Goal: Information Seeking & Learning: Learn about a topic

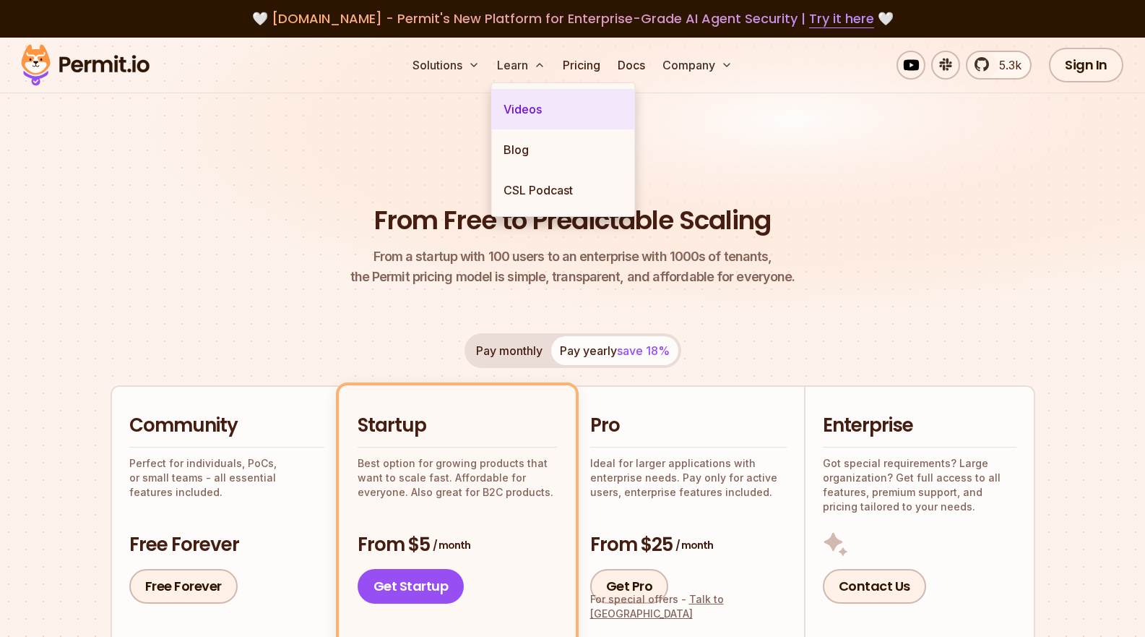
click at [536, 109] on link "Videos" at bounding box center [563, 109] width 143 height 40
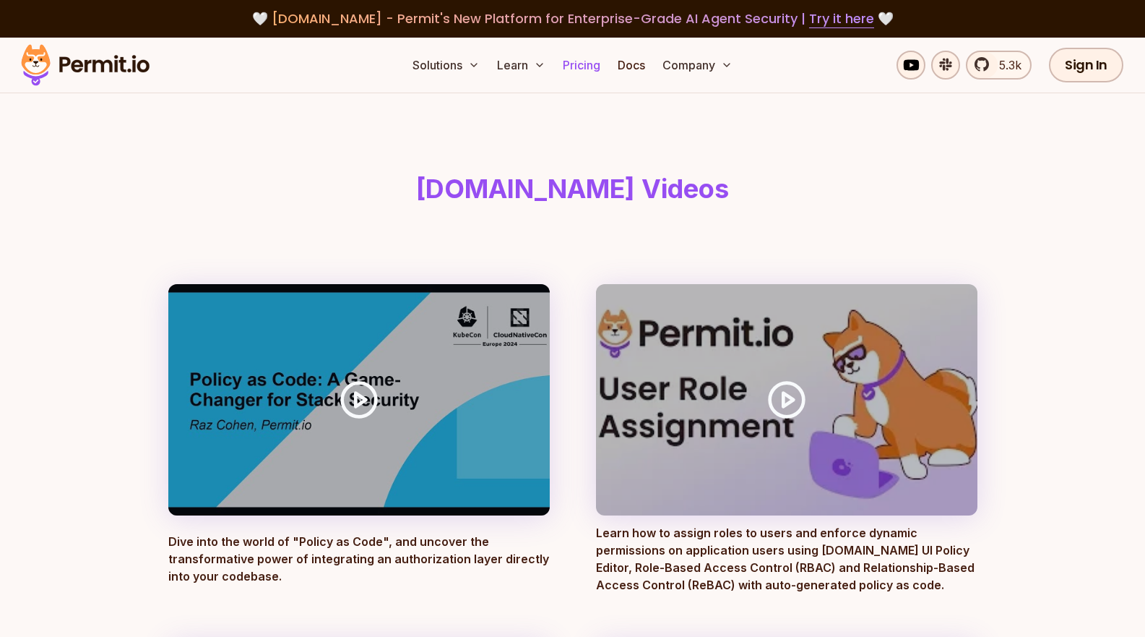
click at [572, 72] on link "Pricing" at bounding box center [581, 65] width 49 height 29
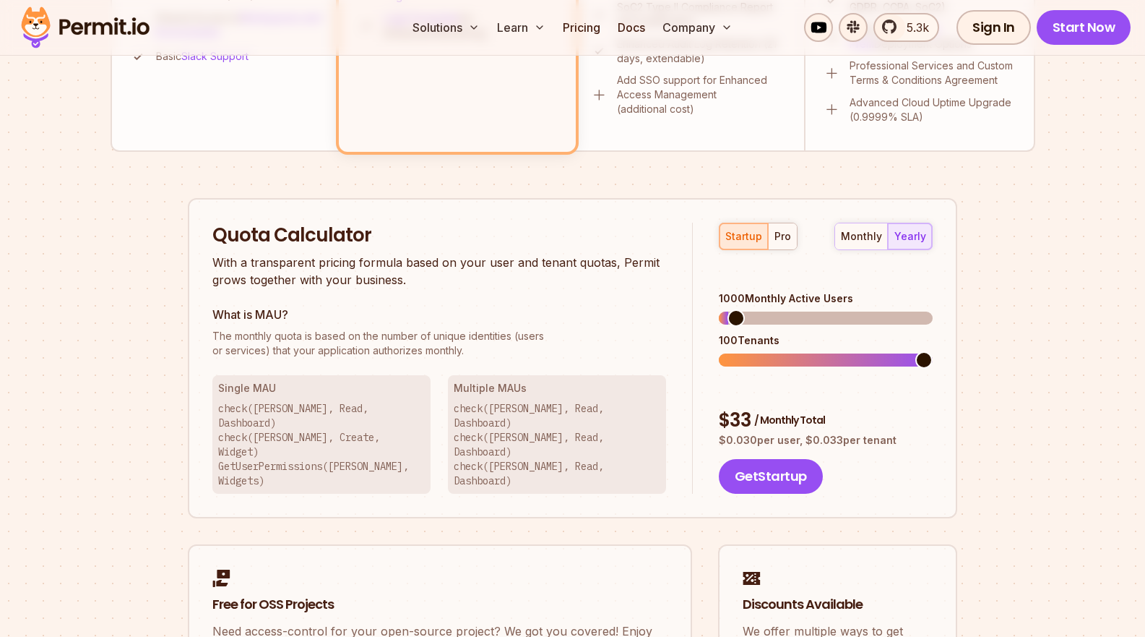
scroll to position [782, 0]
click at [776, 236] on div "pro" at bounding box center [783, 235] width 17 height 14
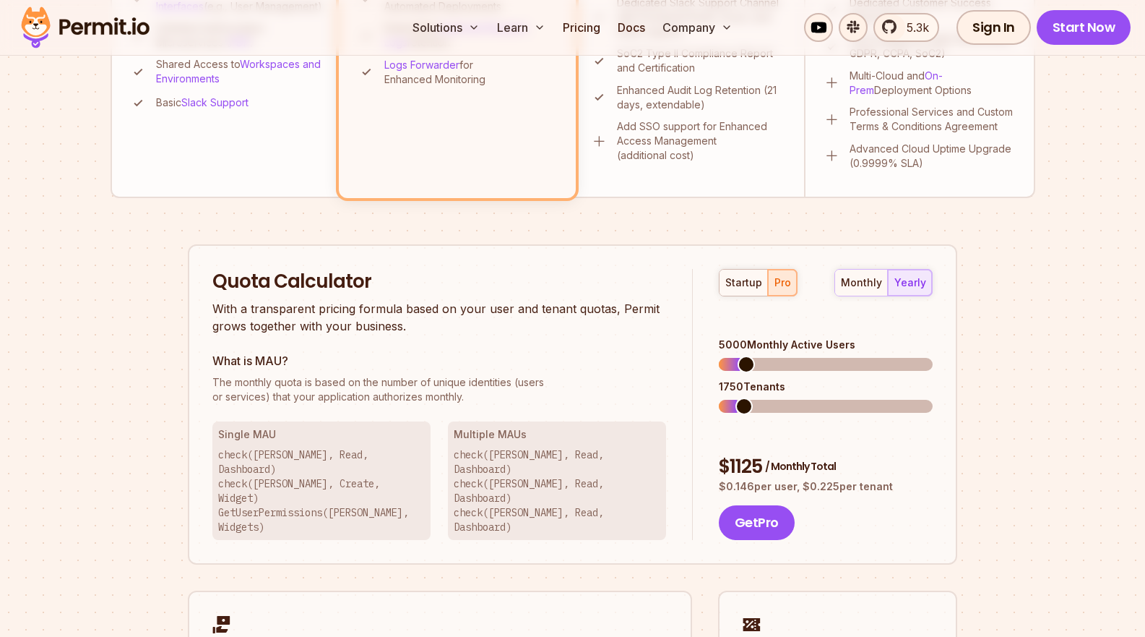
scroll to position [733, 0]
click at [854, 277] on div "monthly" at bounding box center [861, 284] width 41 height 14
click at [913, 279] on div "yearly" at bounding box center [911, 284] width 32 height 14
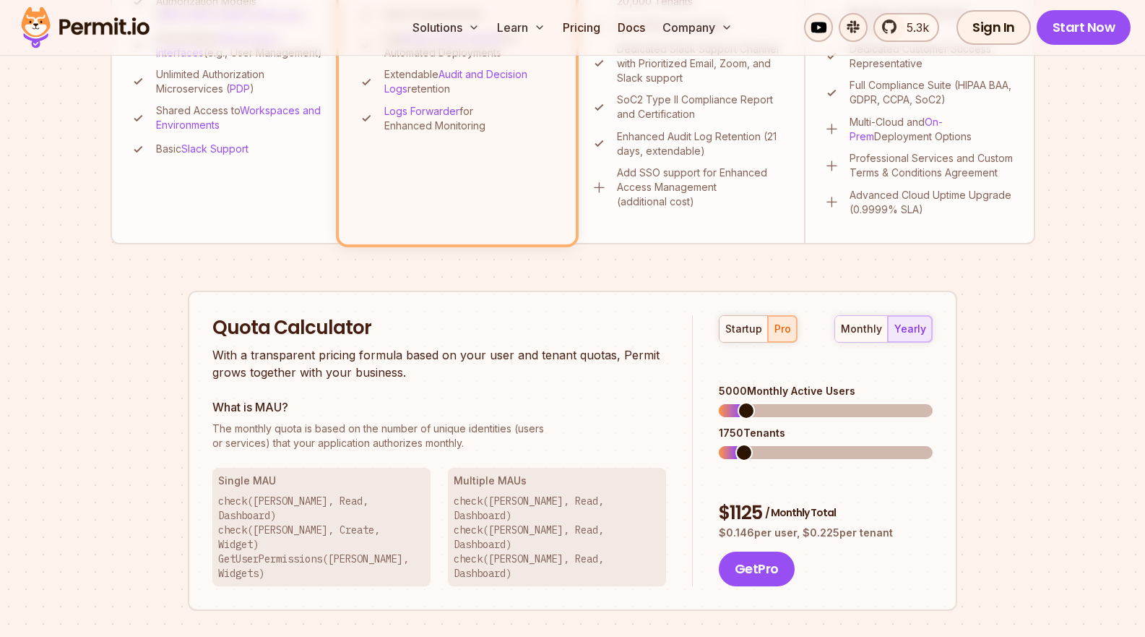
scroll to position [689, 0]
click at [719, 408] on span at bounding box center [727, 410] width 17 height 17
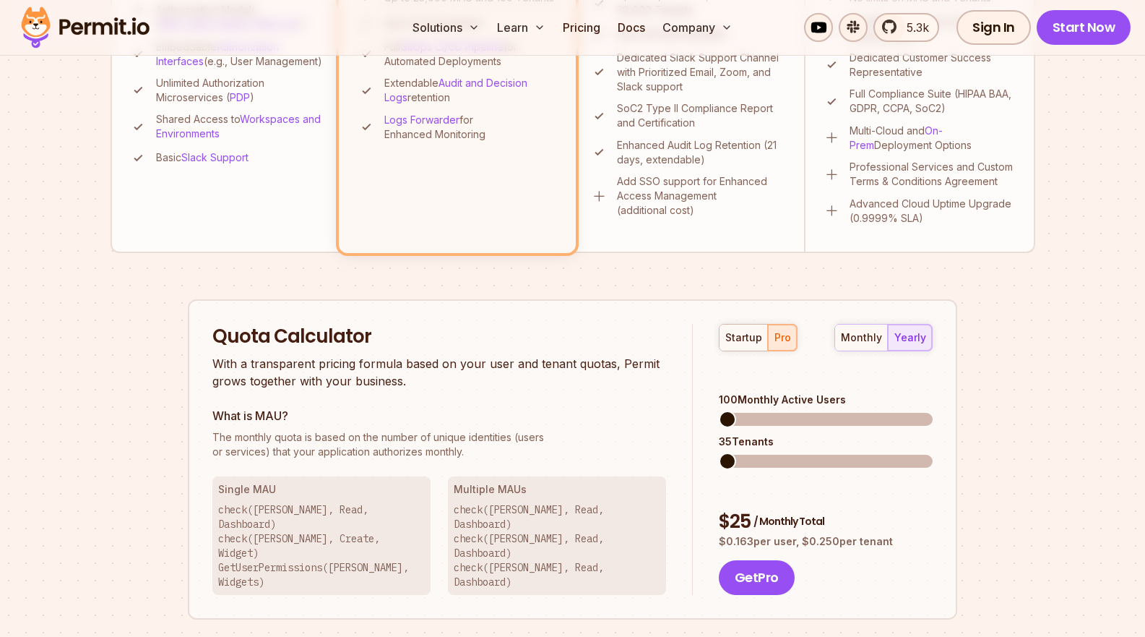
scroll to position [696, 0]
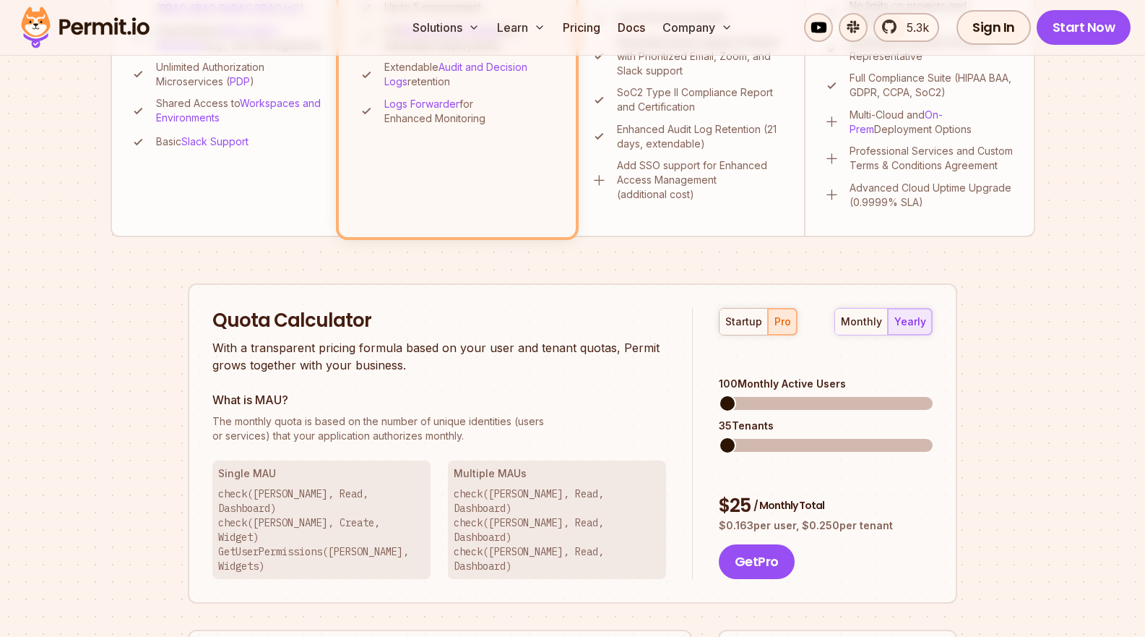
click at [382, 447] on div "Quota Calculator With a transparent pricing formula based on your user and tena…" at bounding box center [452, 444] width 481 height 272
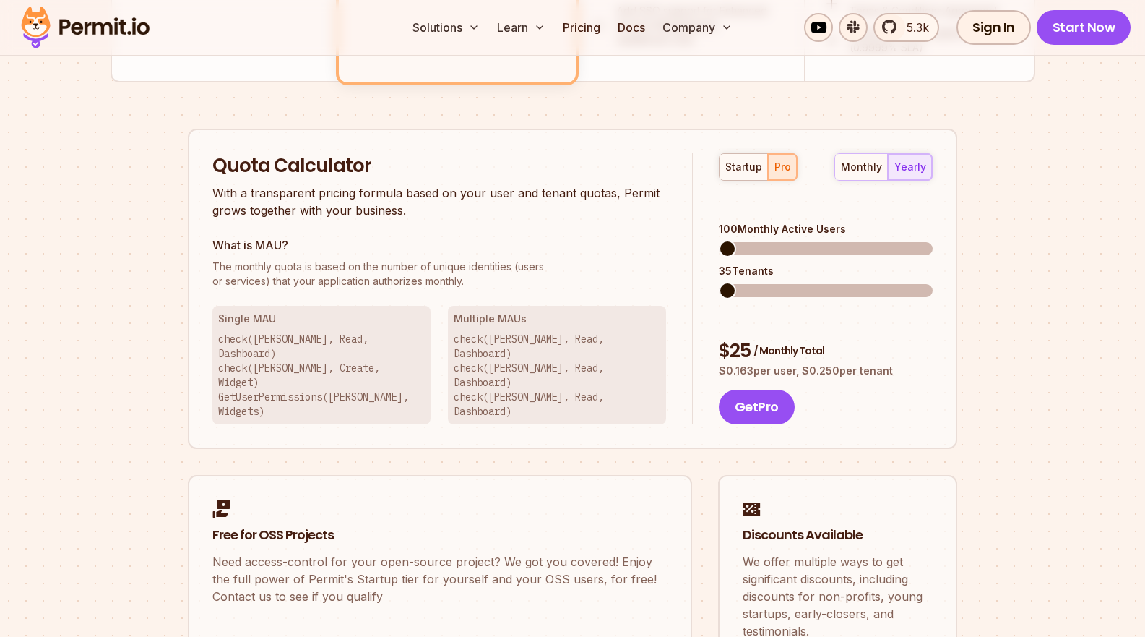
scroll to position [0, 0]
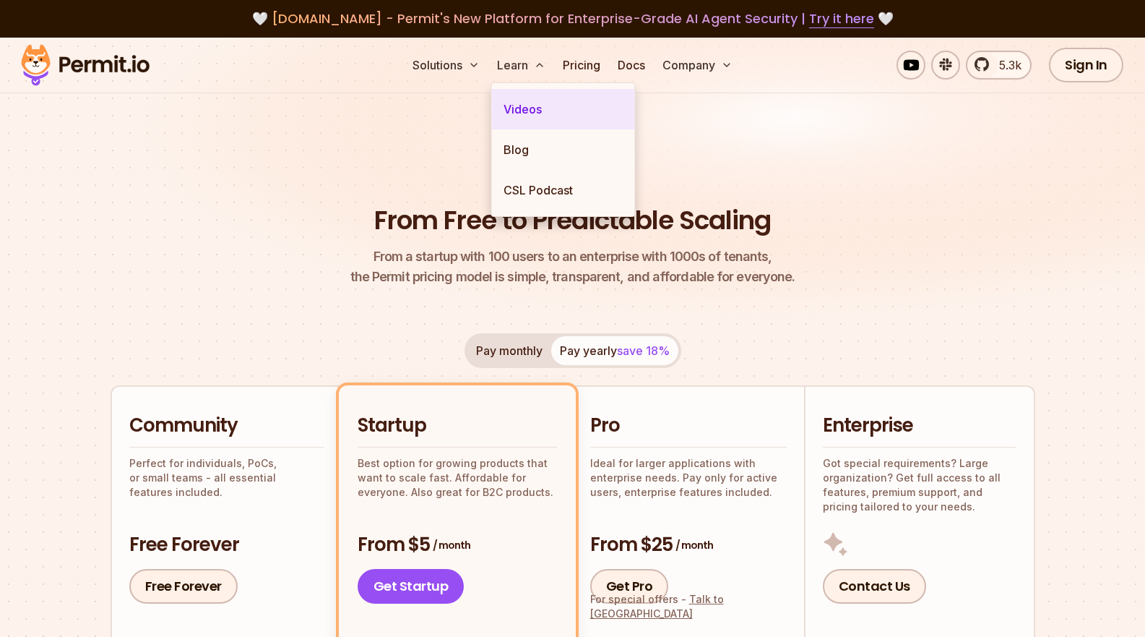
click at [522, 122] on link "Videos" at bounding box center [563, 109] width 143 height 40
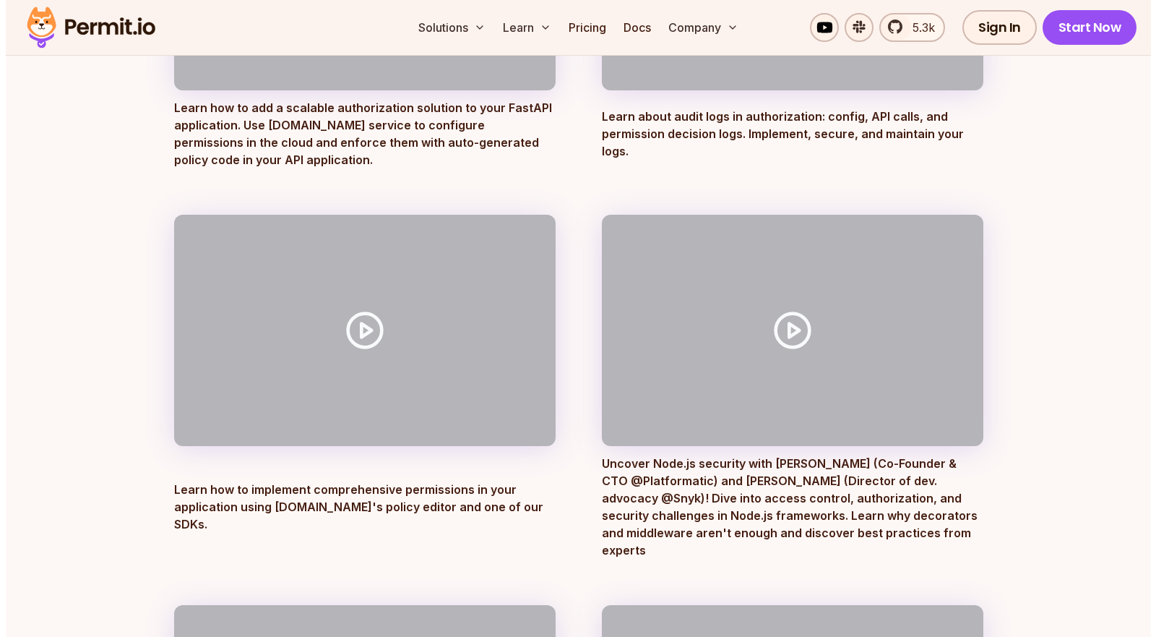
scroll to position [783, 0]
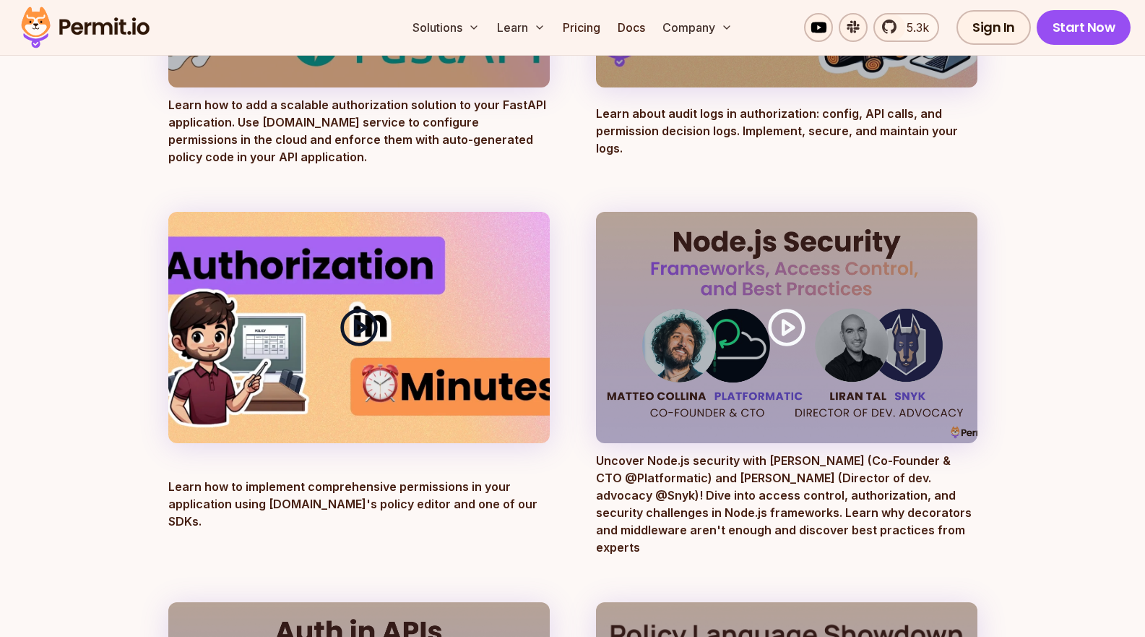
click at [433, 408] on div at bounding box center [359, 327] width 382 height 231
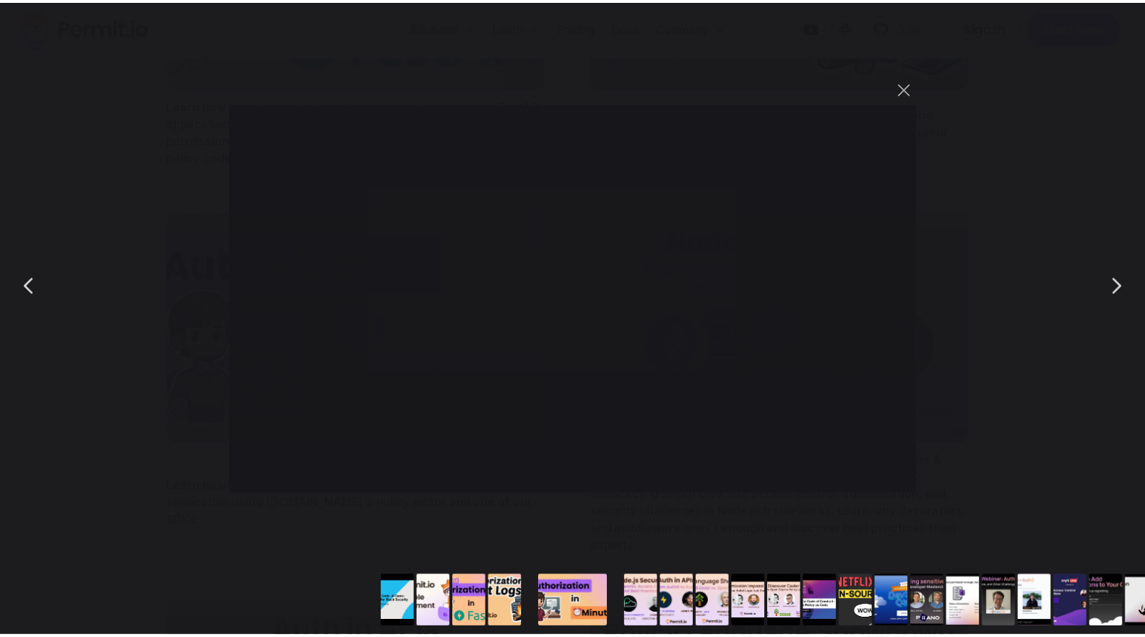
scroll to position [784, 0]
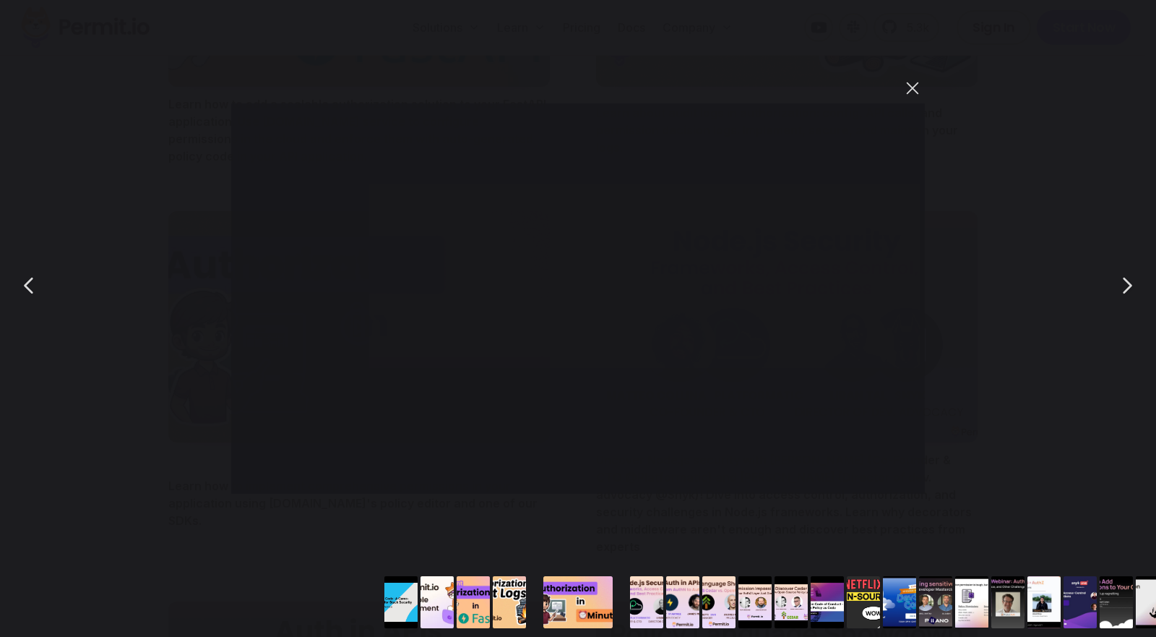
click at [910, 92] on button "You can close this modal content with the ESC key" at bounding box center [912, 88] width 25 height 25
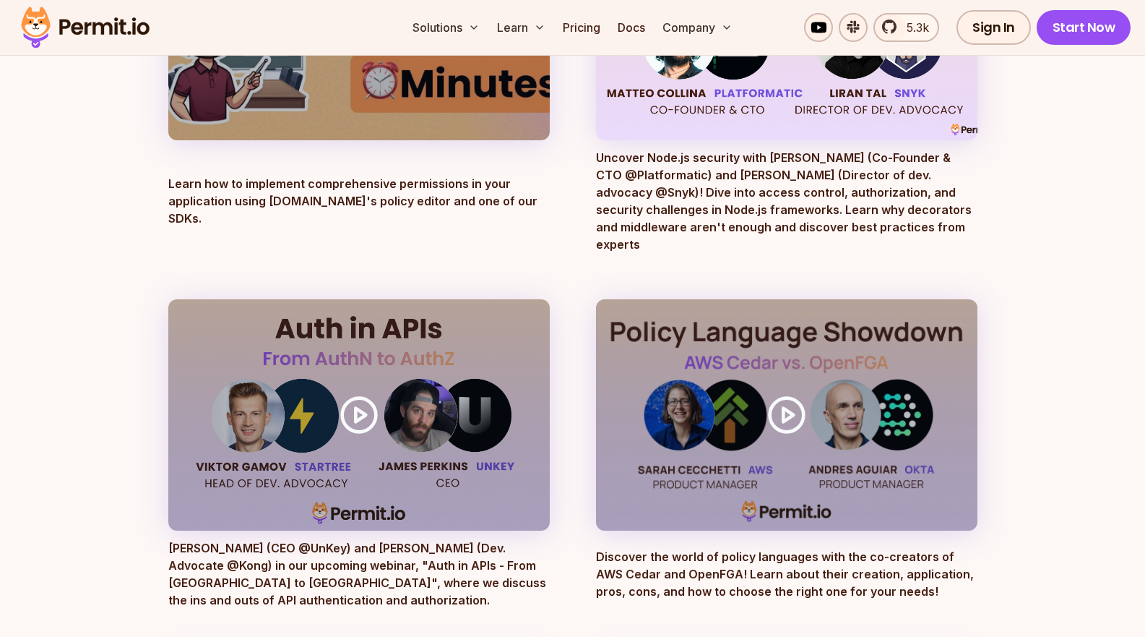
scroll to position [1088, 0]
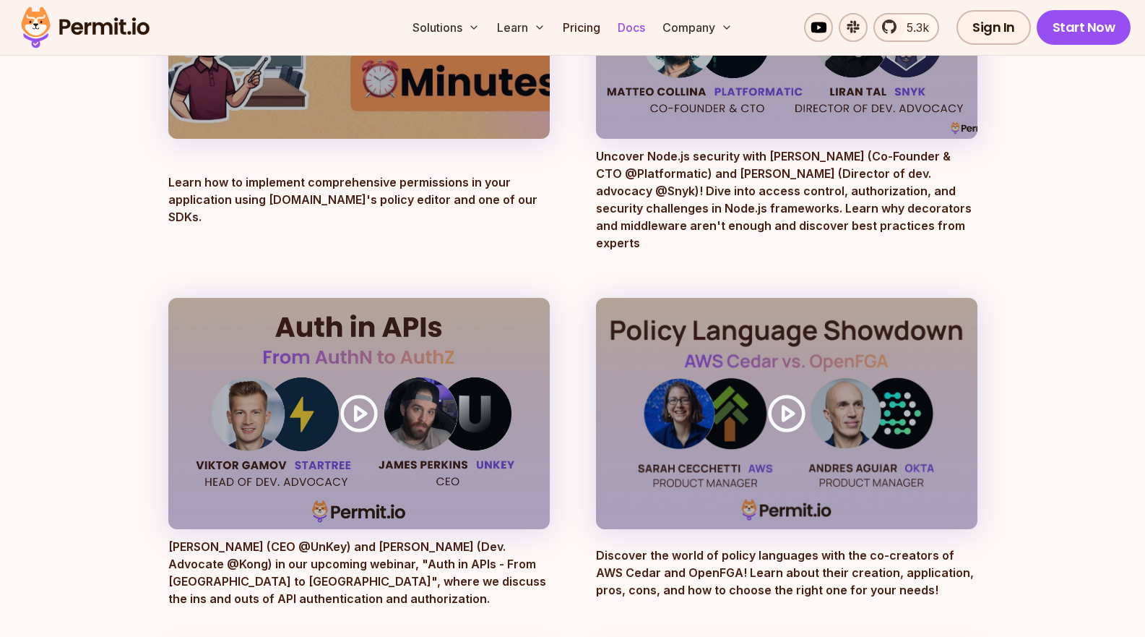
click at [618, 25] on link "Docs" at bounding box center [631, 27] width 39 height 29
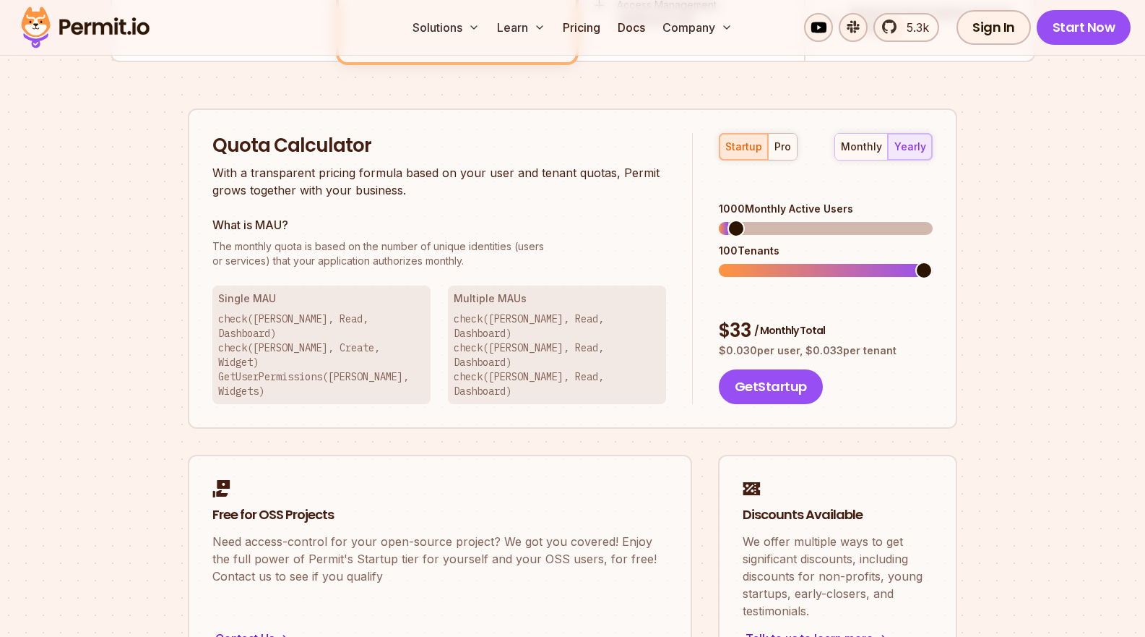
scroll to position [878, 0]
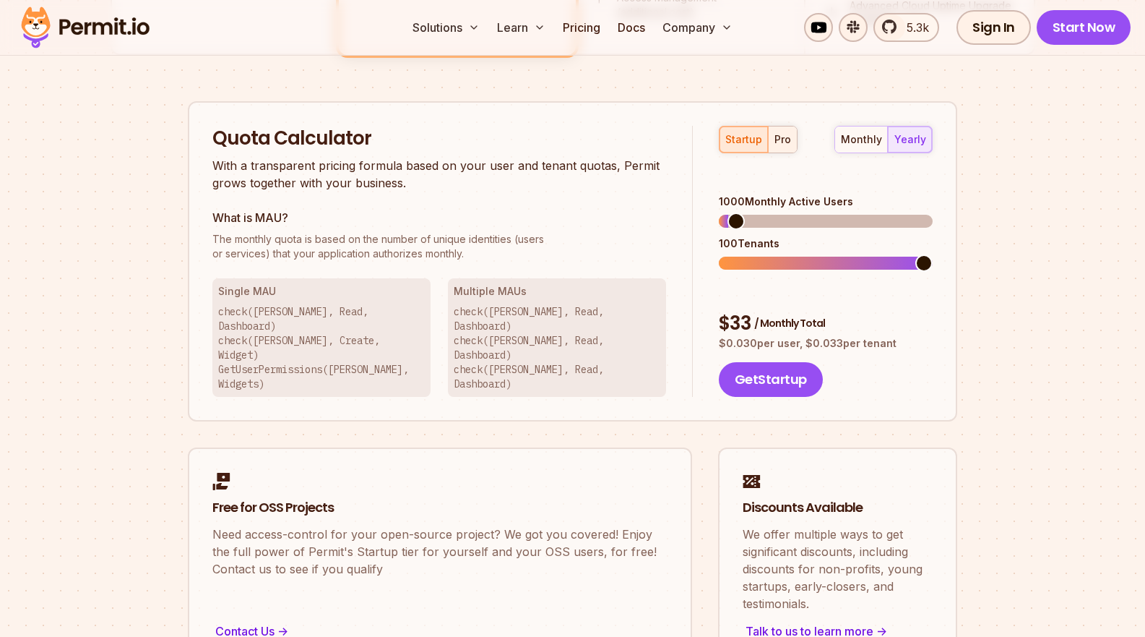
click at [791, 146] on button "pro" at bounding box center [782, 139] width 29 height 26
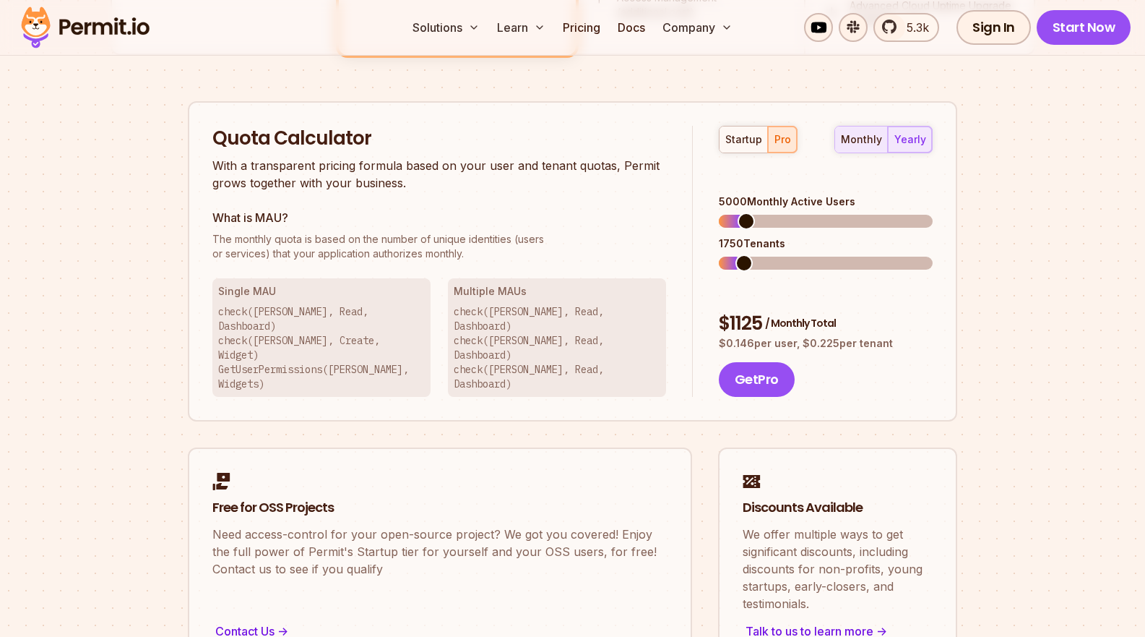
click at [875, 137] on div "monthly" at bounding box center [861, 139] width 41 height 14
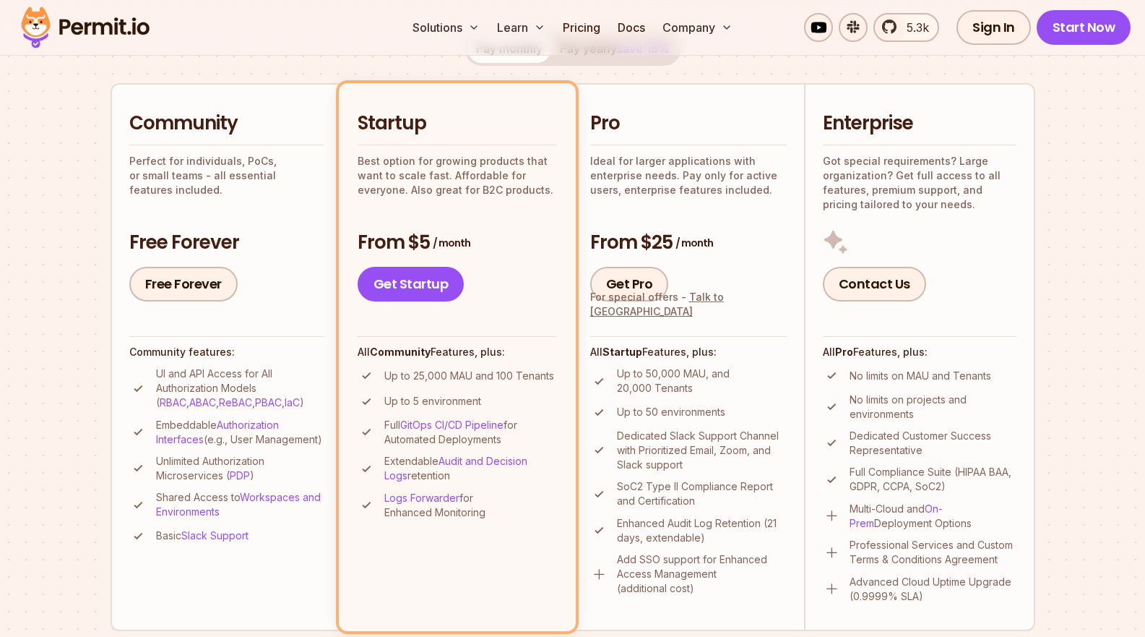
scroll to position [299, 0]
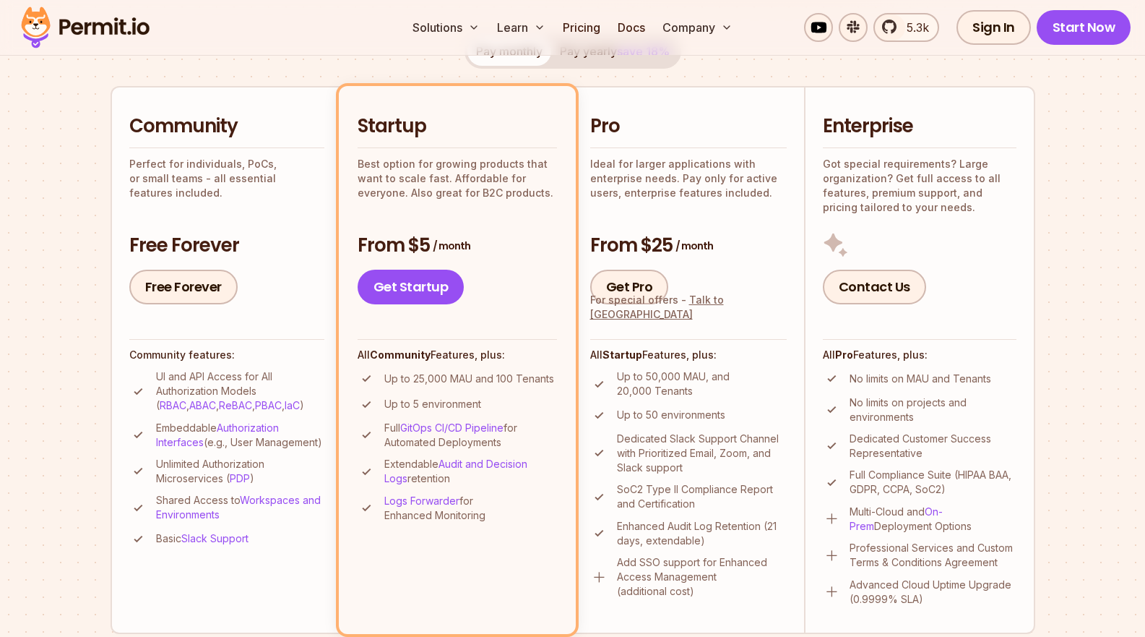
click at [599, 574] on img at bounding box center [599, 577] width 18 height 18
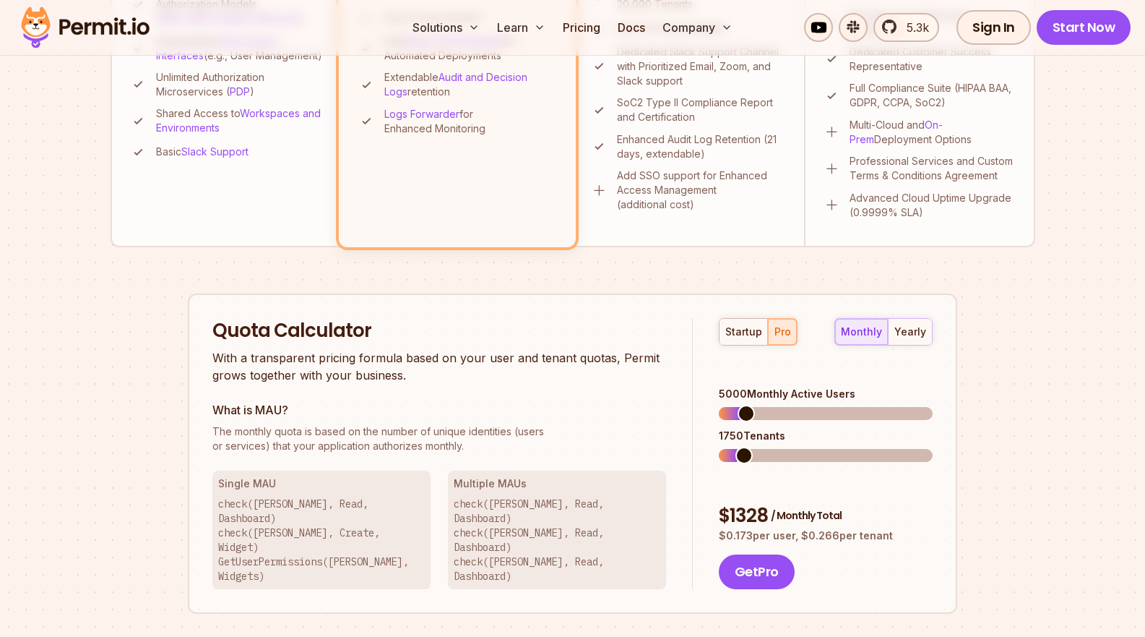
scroll to position [667, 0]
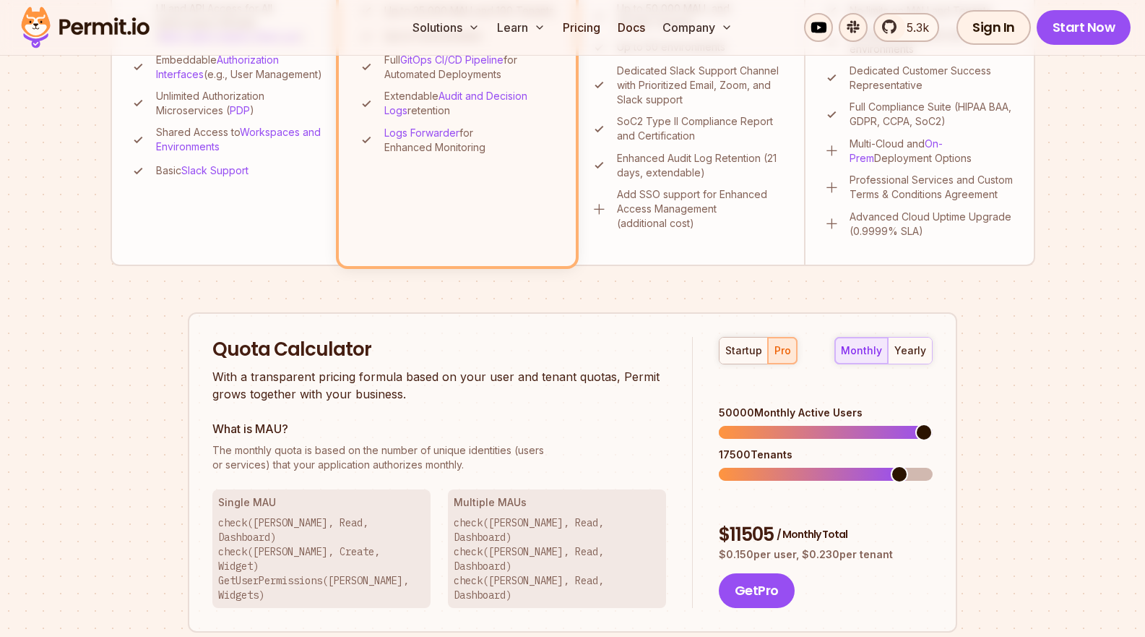
click at [933, 423] on span at bounding box center [924, 431] width 17 height 17
click at [933, 465] on span at bounding box center [924, 473] width 17 height 17
click at [933, 423] on span at bounding box center [924, 431] width 17 height 17
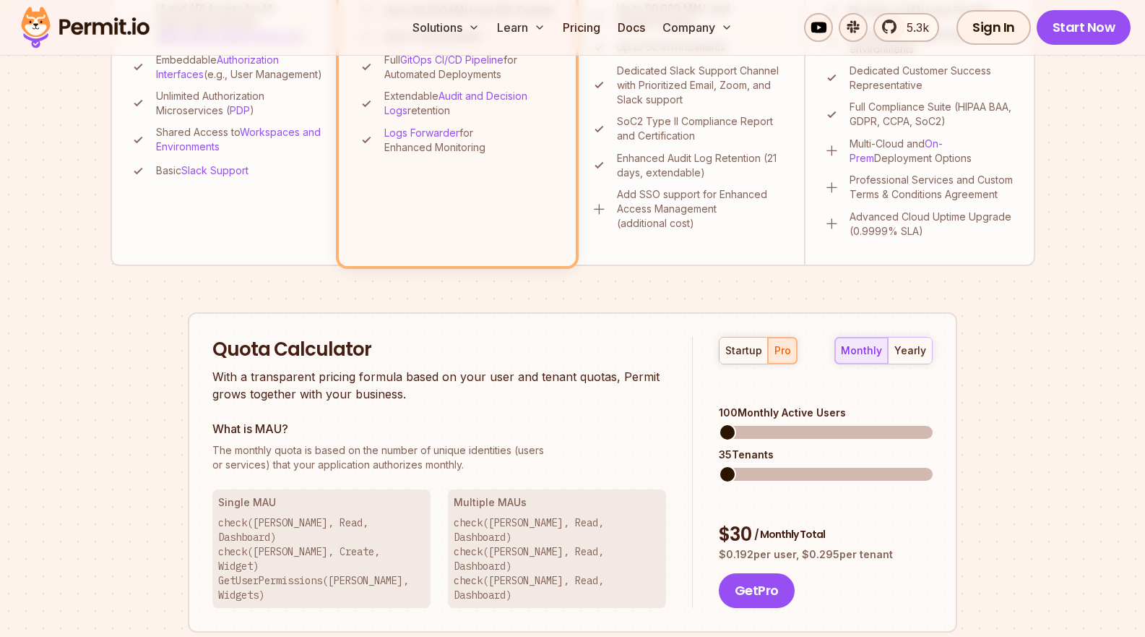
click at [719, 423] on span at bounding box center [727, 431] width 17 height 17
click at [719, 478] on span at bounding box center [727, 473] width 17 height 17
click at [719, 423] on span at bounding box center [727, 431] width 17 height 17
click at [741, 353] on div "startup" at bounding box center [743, 350] width 37 height 14
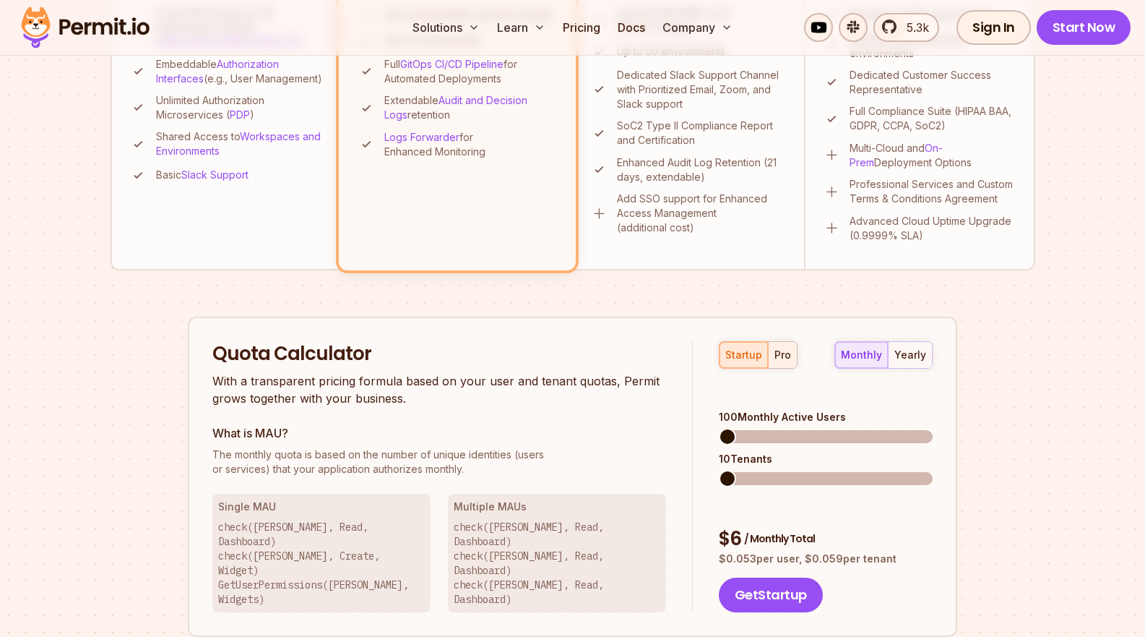
scroll to position [676, 0]
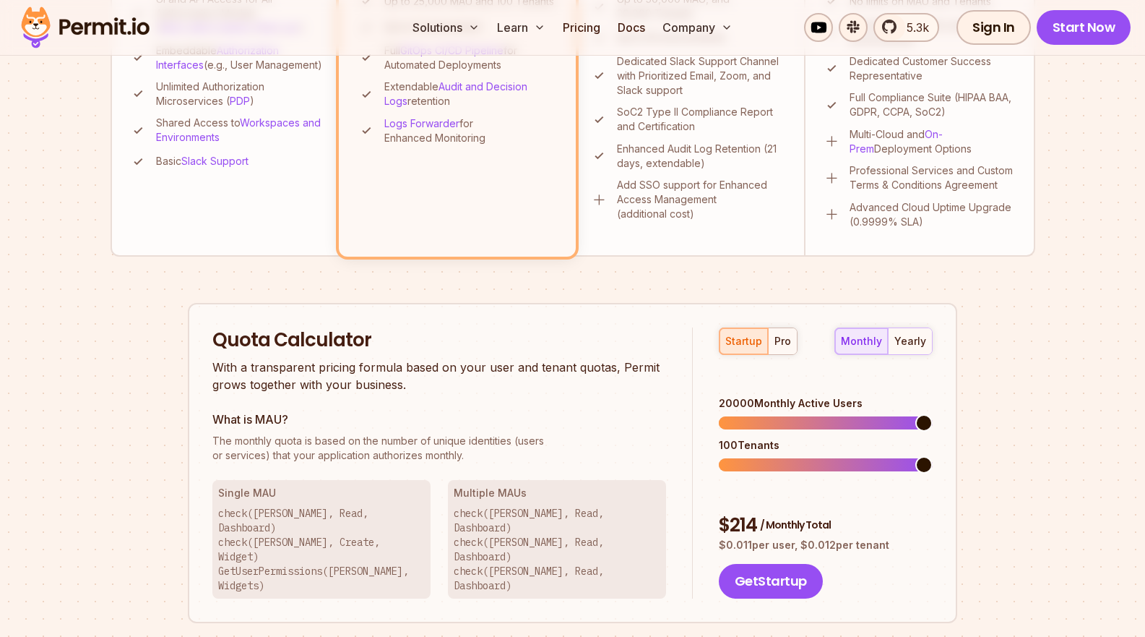
click at [933, 421] on span at bounding box center [924, 422] width 17 height 17
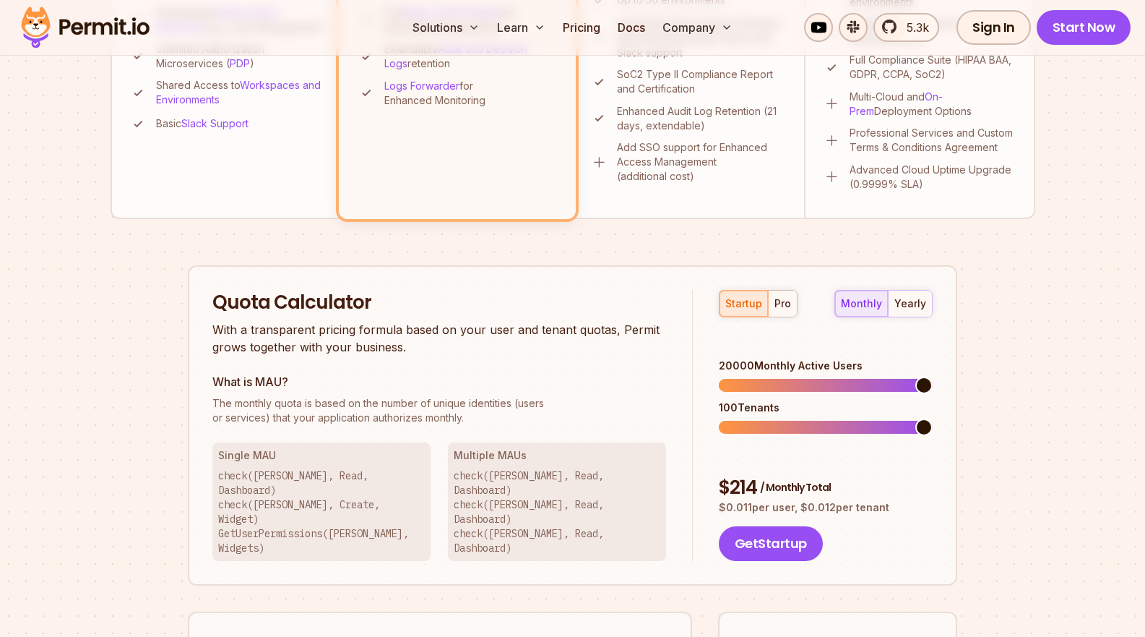
scroll to position [710, 0]
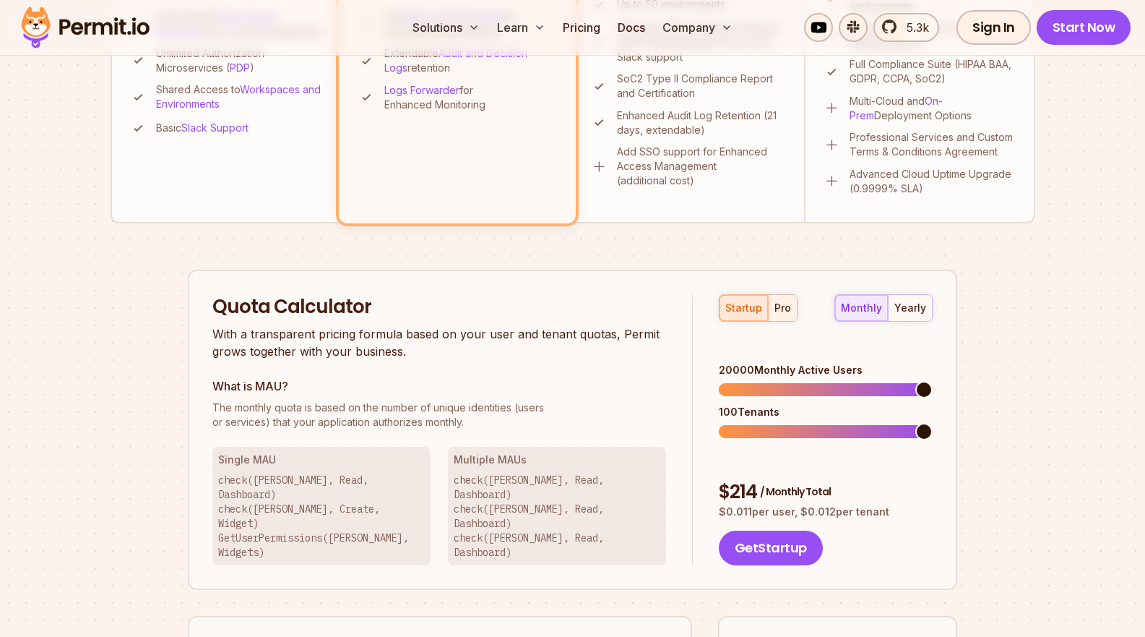
click at [776, 313] on div "pro" at bounding box center [783, 308] width 17 height 14
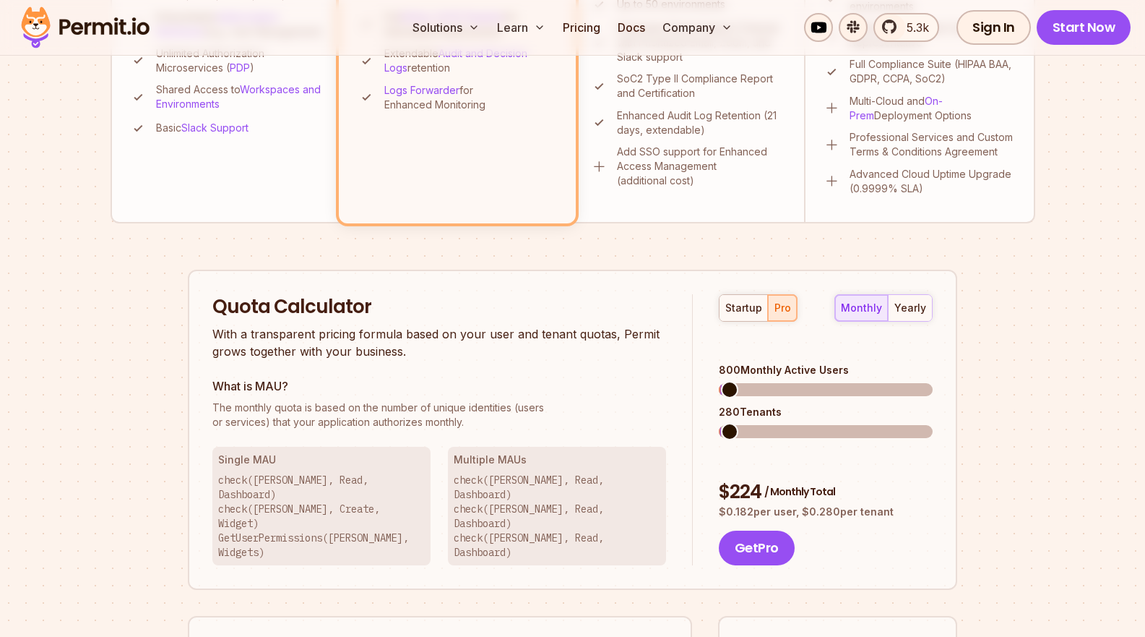
click at [721, 381] on span at bounding box center [729, 389] width 17 height 17
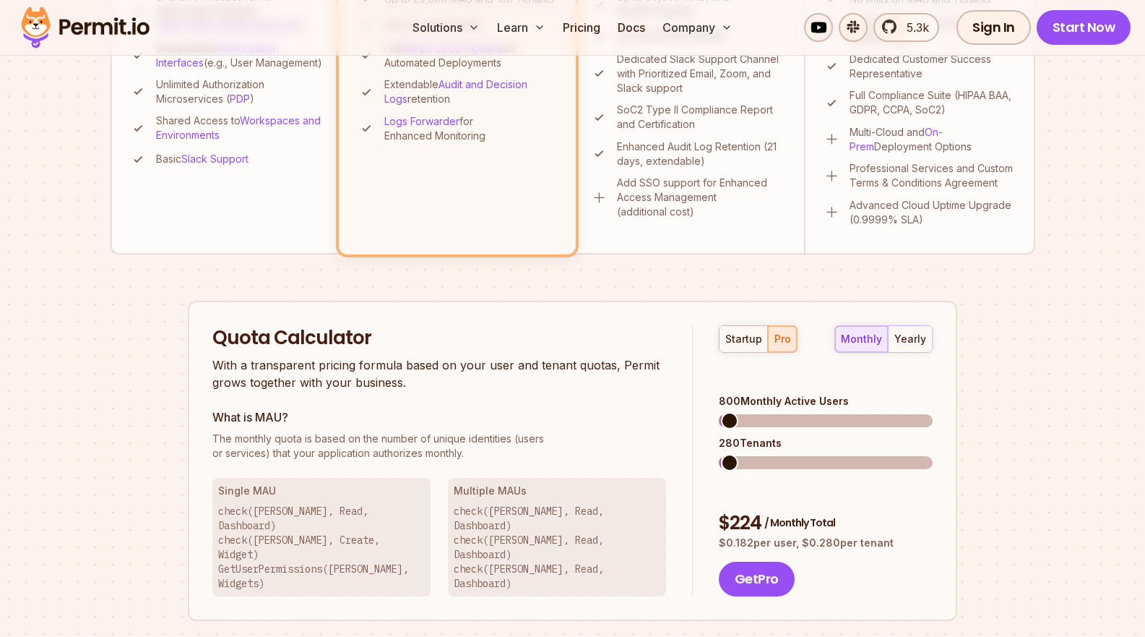
scroll to position [659, 0]
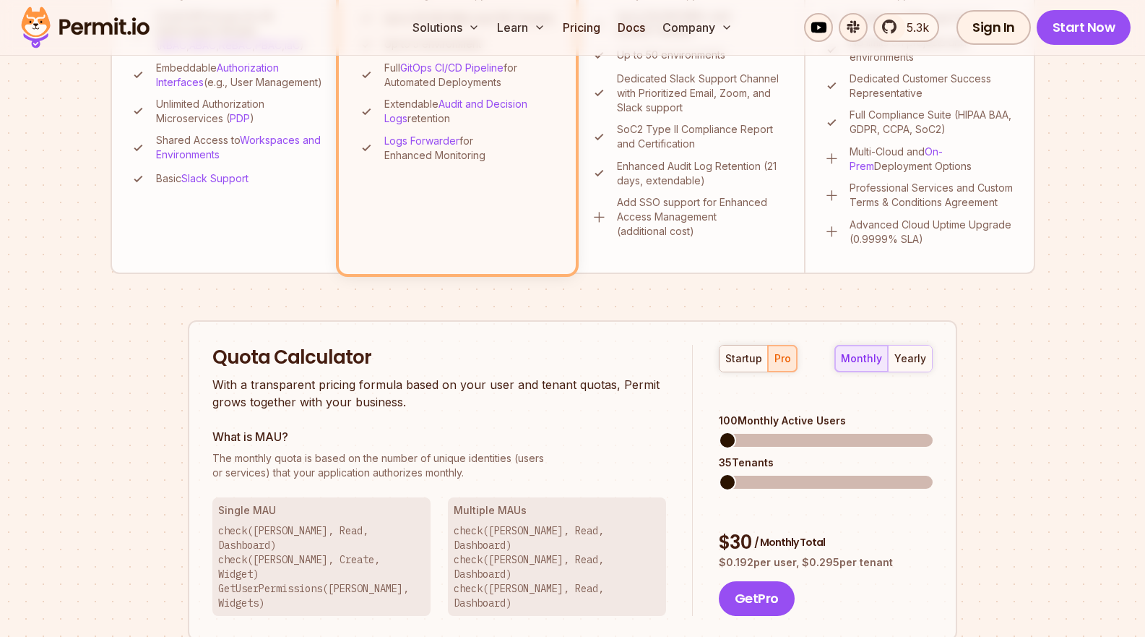
click at [719, 431] on span at bounding box center [727, 439] width 17 height 17
click at [741, 351] on div "startup" at bounding box center [743, 358] width 37 height 14
click at [776, 346] on button "pro" at bounding box center [782, 358] width 29 height 26
click at [742, 357] on div "startup" at bounding box center [743, 358] width 37 height 14
click at [719, 431] on span at bounding box center [727, 439] width 17 height 17
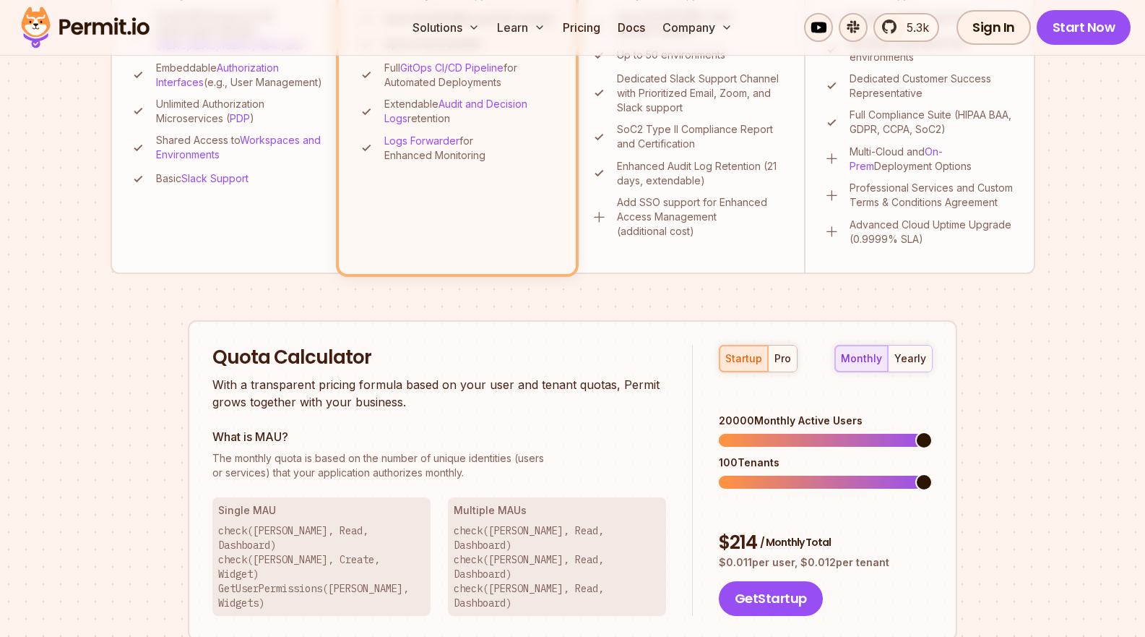
click at [933, 431] on span at bounding box center [924, 439] width 17 height 17
click at [789, 359] on button "pro" at bounding box center [782, 358] width 29 height 26
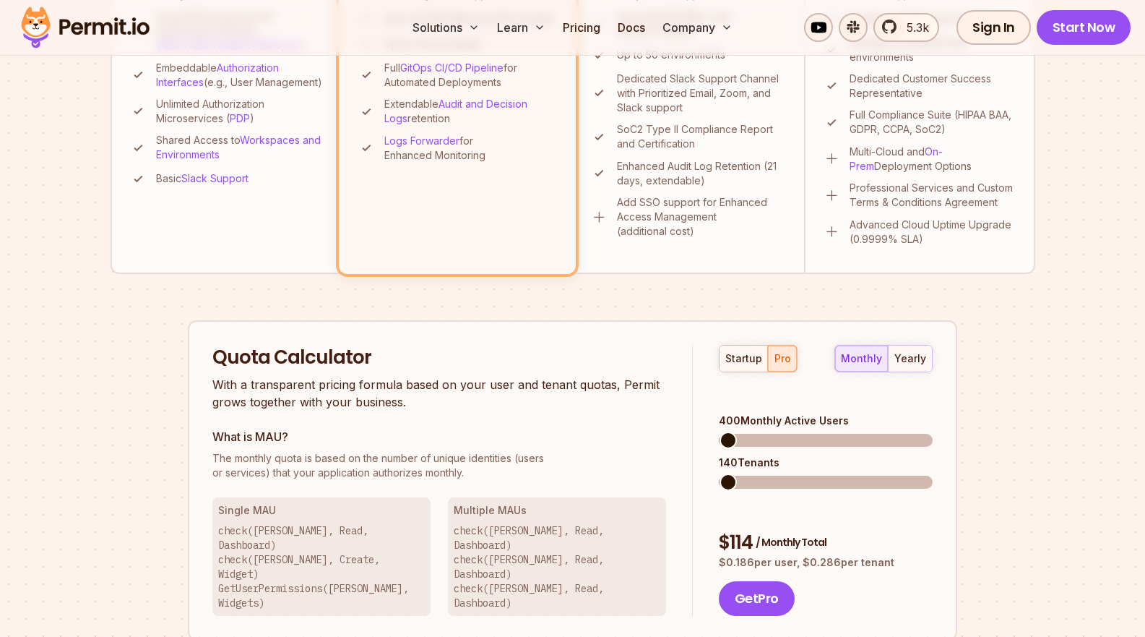
click at [720, 431] on span at bounding box center [728, 439] width 17 height 17
click at [741, 355] on div "startup" at bounding box center [743, 358] width 37 height 14
click at [783, 348] on button "pro" at bounding box center [782, 358] width 29 height 26
click at [746, 361] on div "startup" at bounding box center [743, 358] width 37 height 14
click at [910, 369] on button "yearly" at bounding box center [910, 358] width 44 height 26
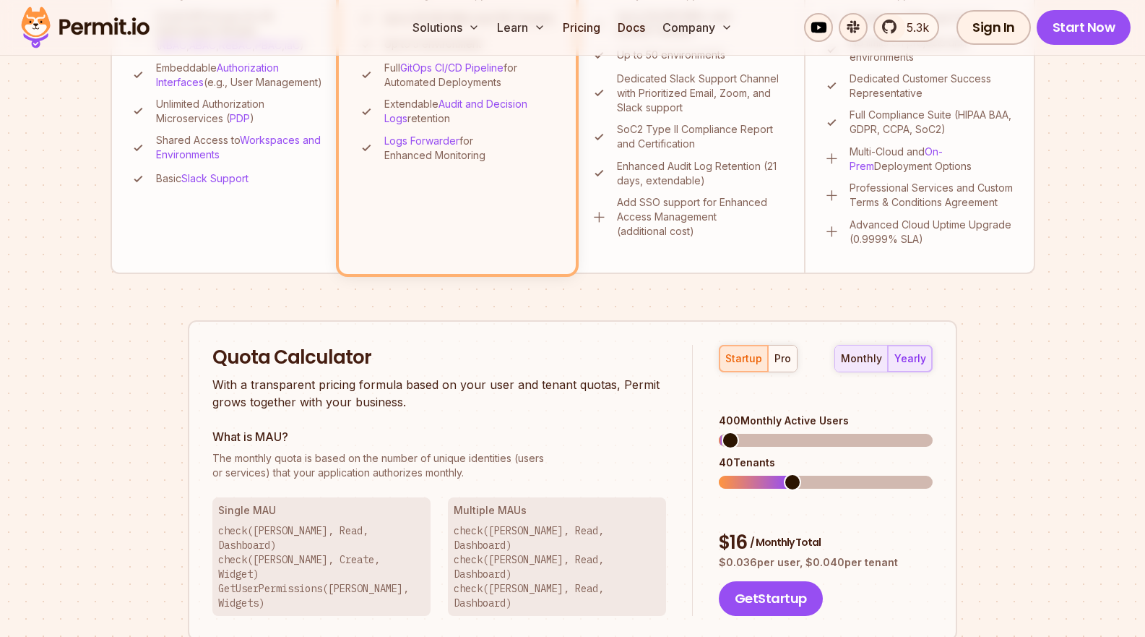
click at [867, 363] on div "monthly" at bounding box center [861, 358] width 41 height 14
click at [900, 356] on div "yearly" at bounding box center [911, 358] width 32 height 14
click at [783, 361] on div "pro" at bounding box center [783, 358] width 17 height 14
click at [719, 431] on span at bounding box center [727, 439] width 17 height 17
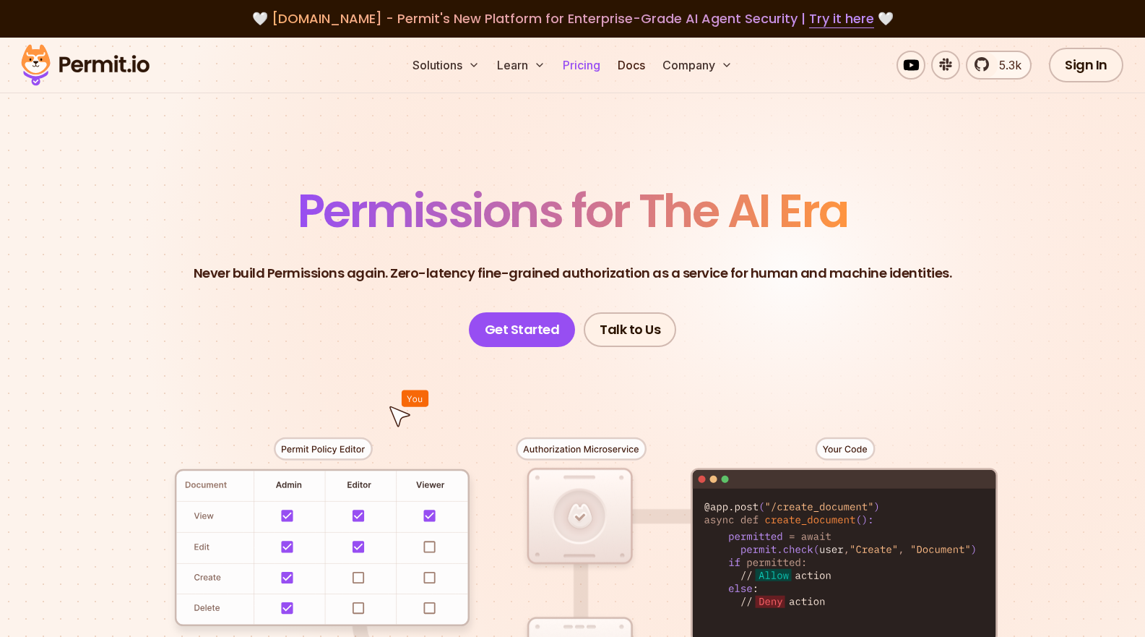
click at [584, 65] on link "Pricing" at bounding box center [581, 65] width 49 height 29
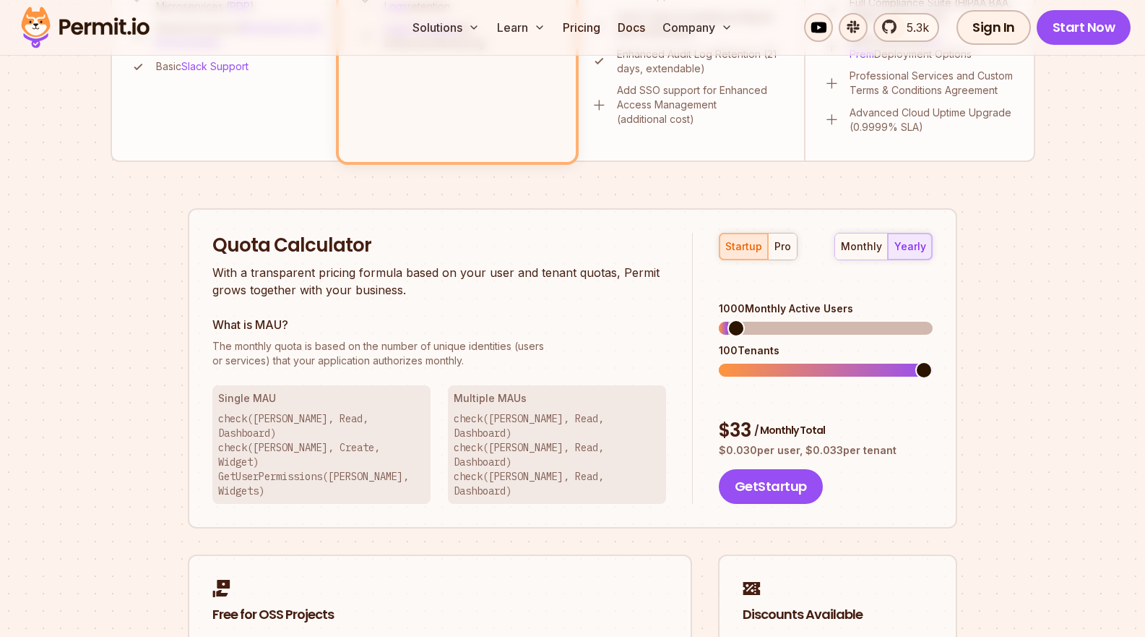
scroll to position [788, 0]
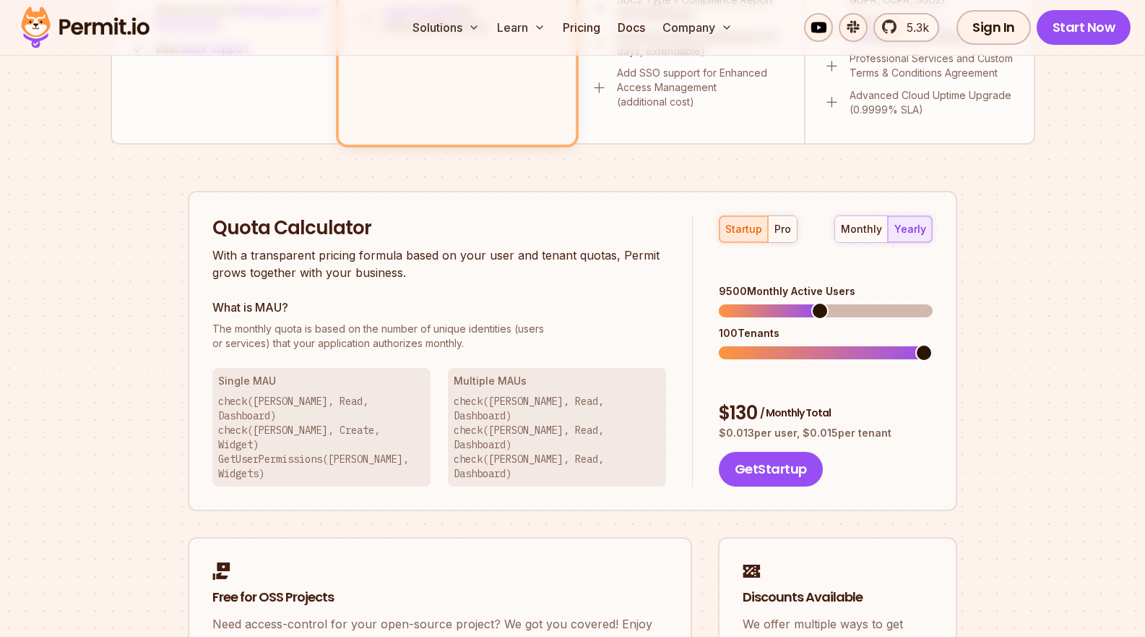
click at [820, 302] on span at bounding box center [819, 310] width 17 height 17
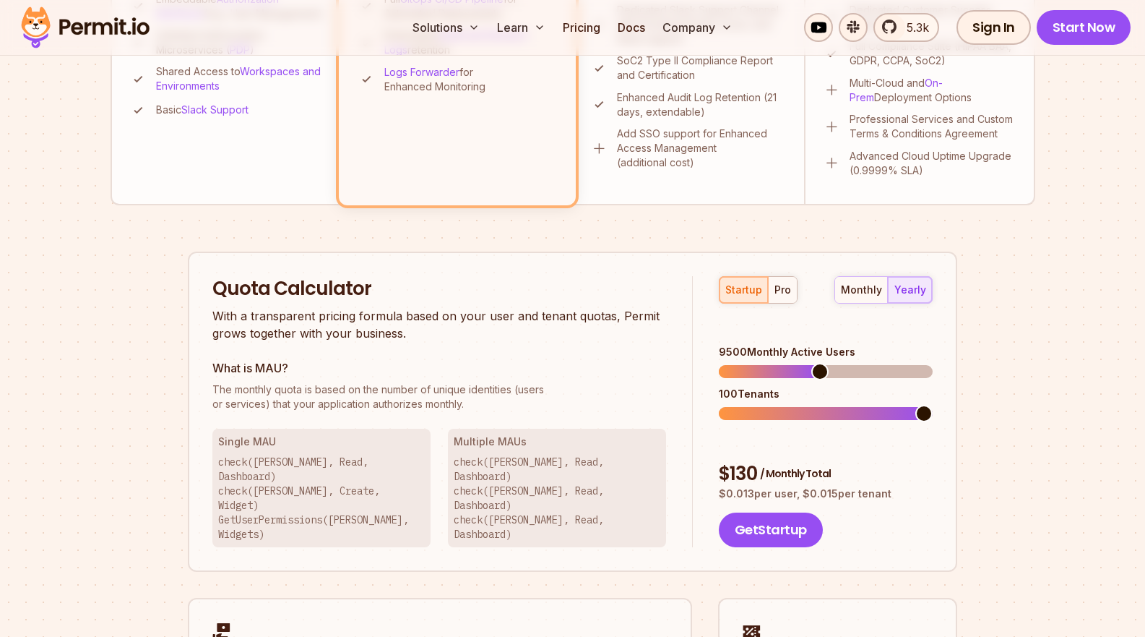
scroll to position [730, 0]
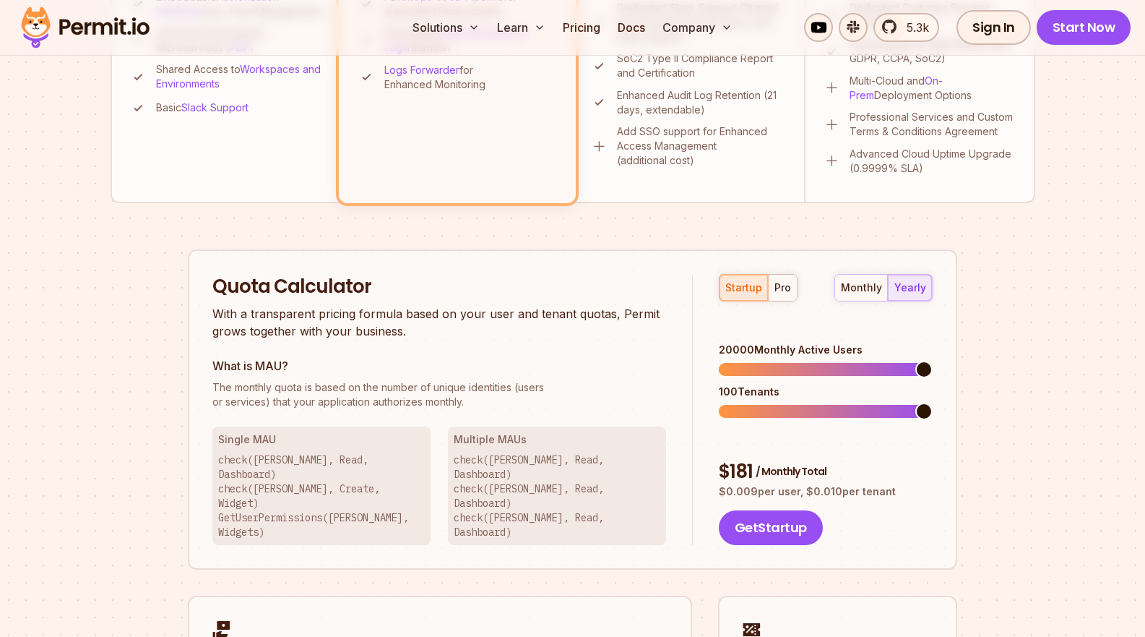
click at [933, 361] on span at bounding box center [924, 369] width 17 height 17
click at [786, 289] on div "pro" at bounding box center [783, 287] width 17 height 14
click at [933, 361] on span at bounding box center [924, 369] width 17 height 17
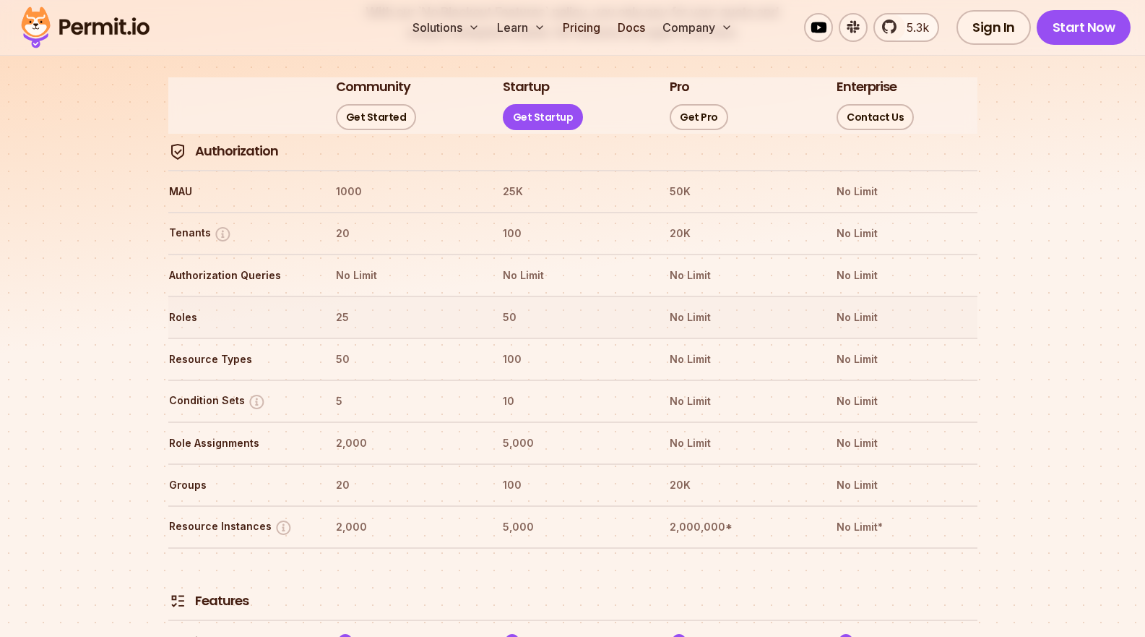
scroll to position [1715, 0]
click at [281, 517] on img at bounding box center [284, 526] width 18 height 18
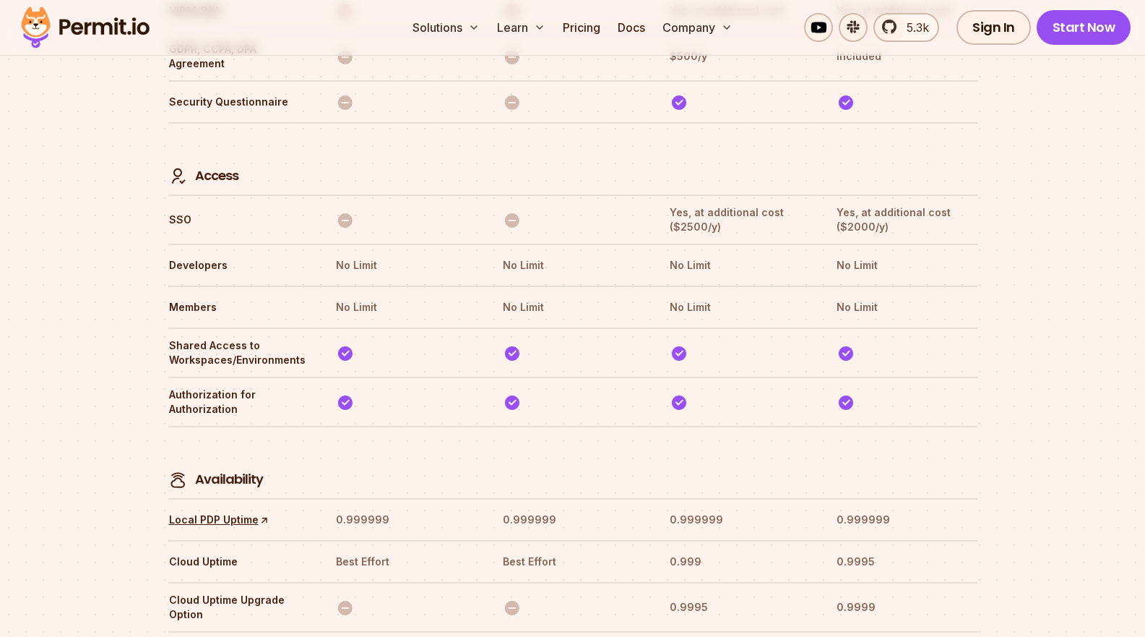
scroll to position [4190, 0]
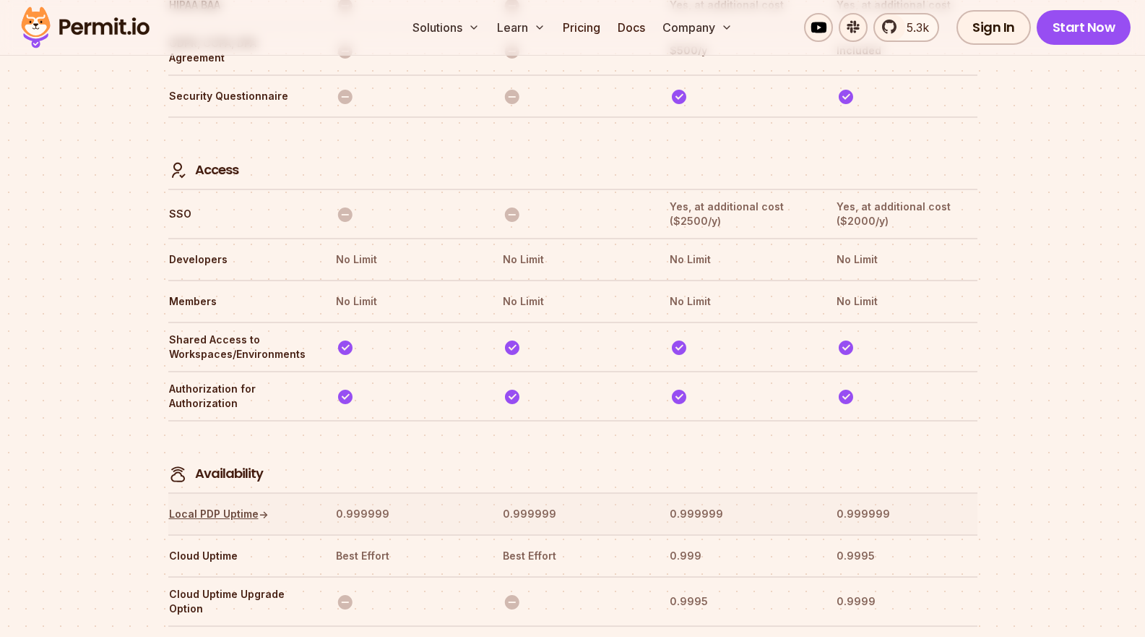
click at [226, 507] on link "Local PDP Uptime ↑" at bounding box center [219, 514] width 100 height 14
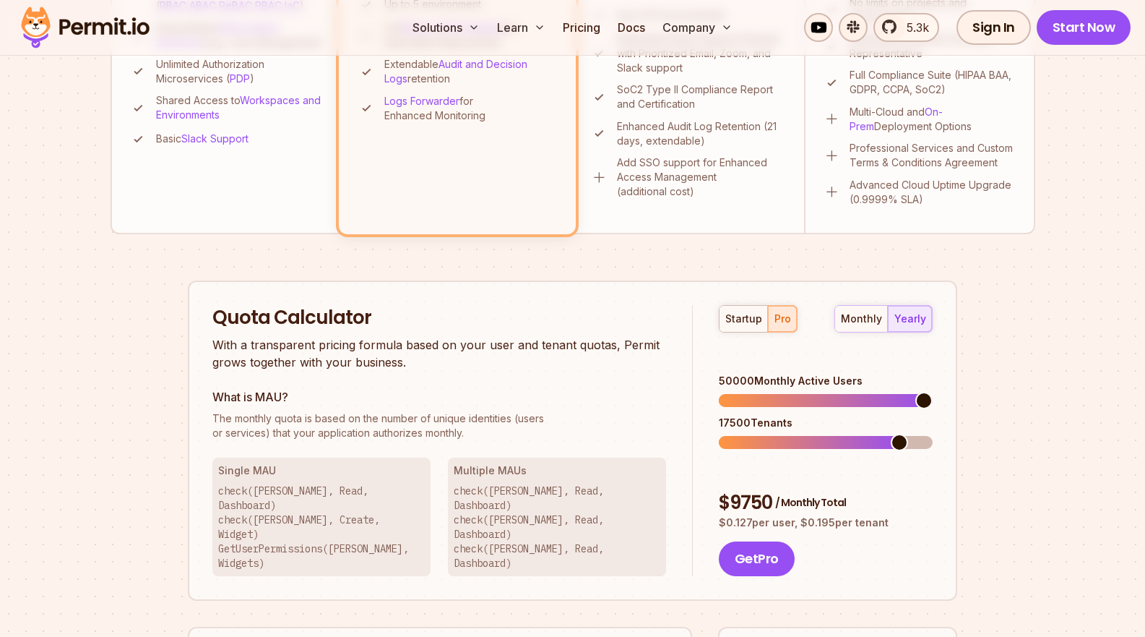
scroll to position [1067, 0]
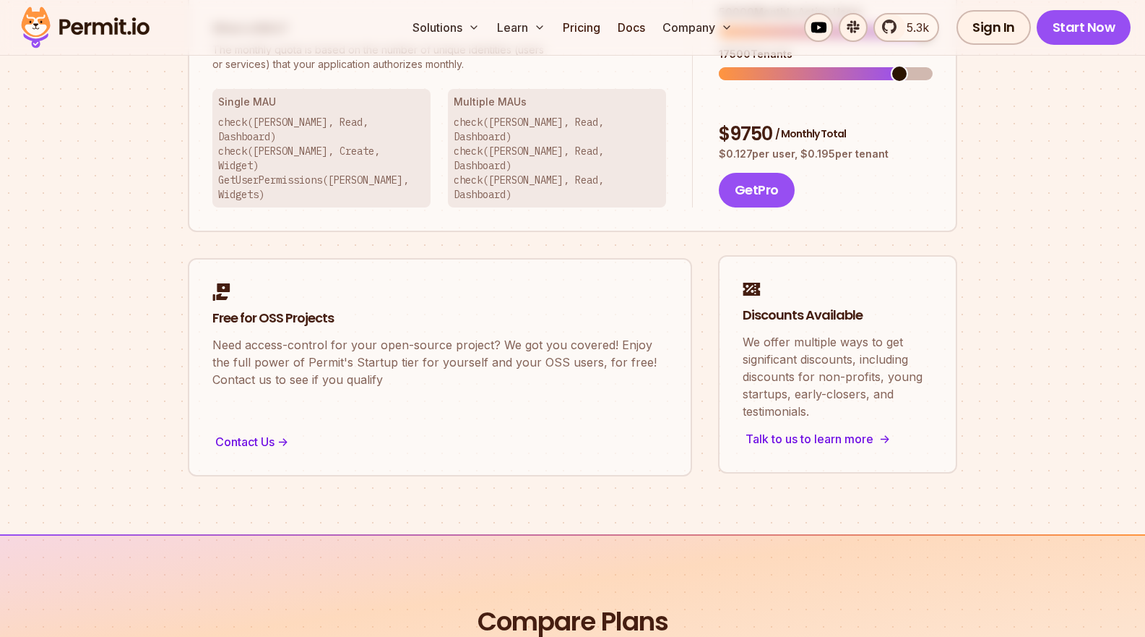
click at [793, 428] on div "Talk to us to learn more ->" at bounding box center [838, 438] width 190 height 20
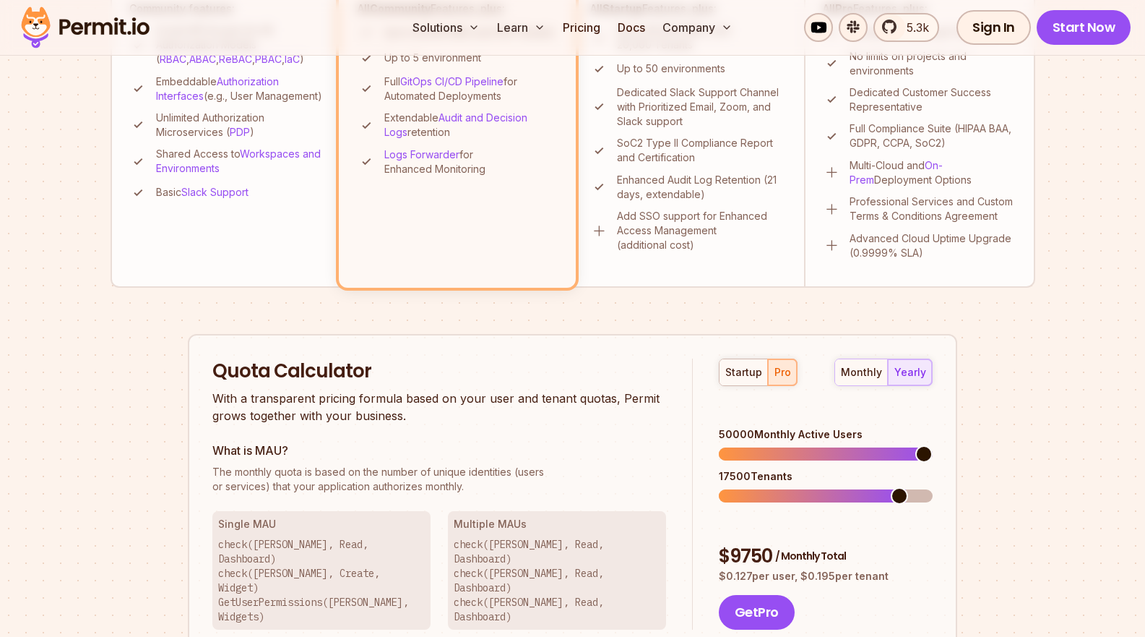
scroll to position [644, 0]
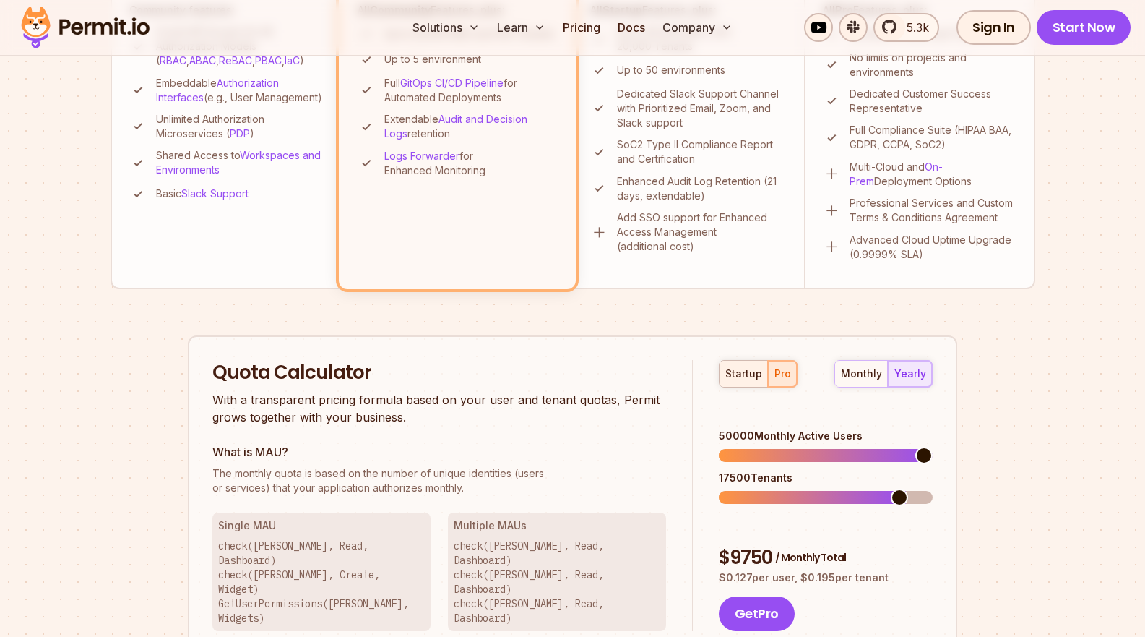
click at [738, 370] on div "startup" at bounding box center [743, 373] width 37 height 14
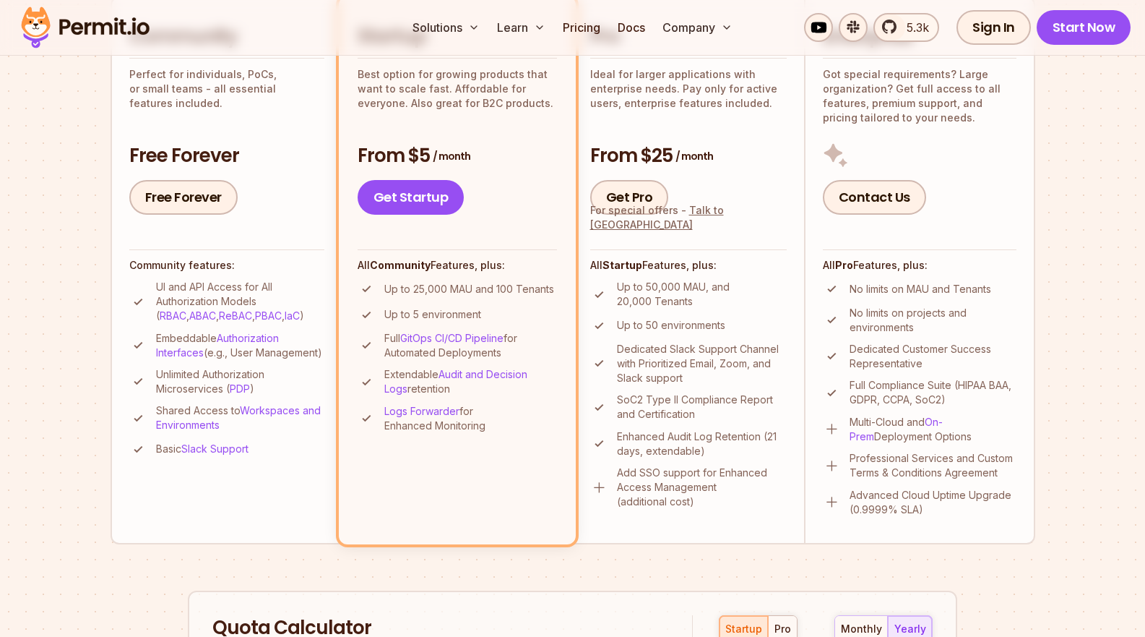
scroll to position [358, 0]
